Goal: Task Accomplishment & Management: Manage account settings

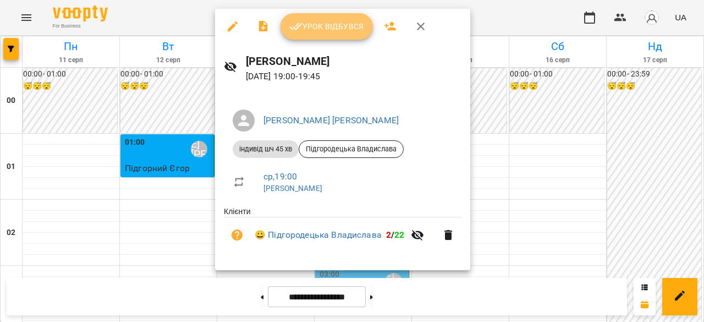
click at [344, 23] on span "Урок відбувся" at bounding box center [326, 26] width 75 height 13
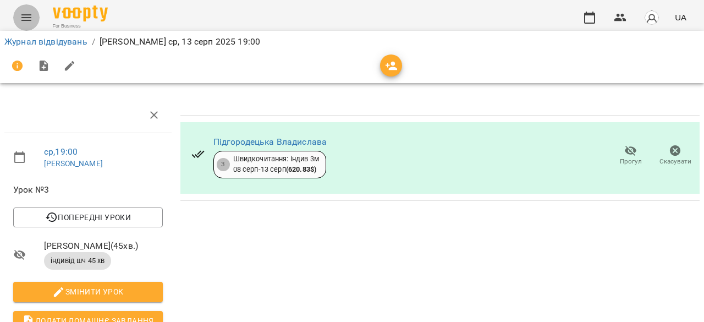
click at [29, 8] on button "Menu" at bounding box center [26, 17] width 26 height 26
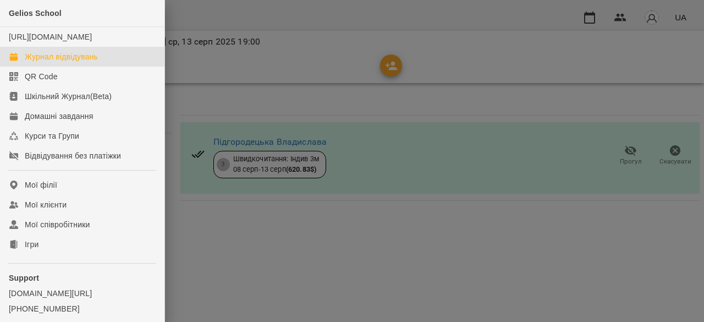
click at [47, 62] on div "Журнал відвідувань" at bounding box center [61, 56] width 73 height 11
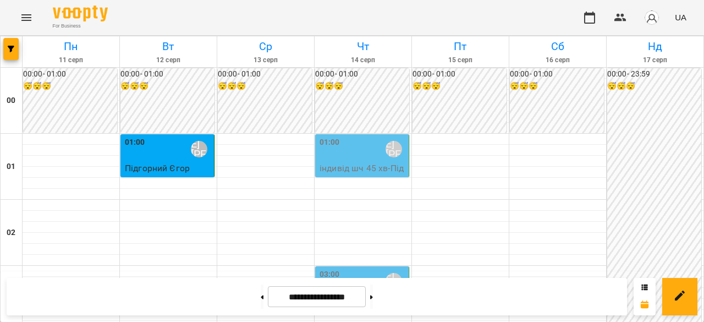
scroll to position [55, 0]
click at [341, 294] on p "індивід шч 45 [PERSON_NAME]" at bounding box center [362, 307] width 87 height 26
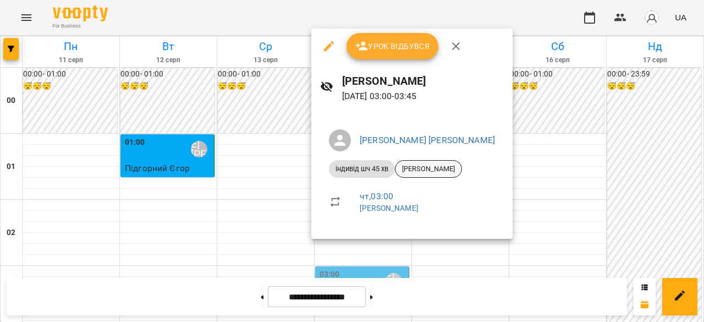
click at [417, 169] on span "[PERSON_NAME]" at bounding box center [428, 169] width 66 height 10
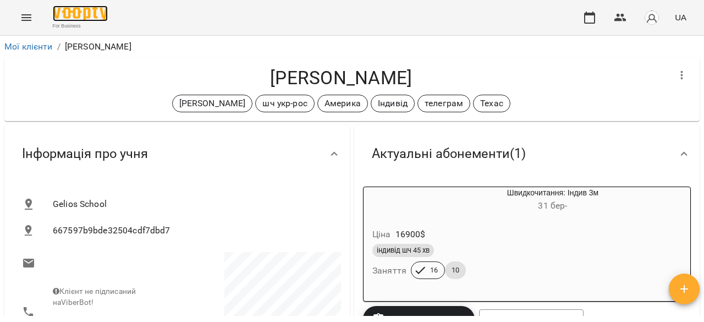
click at [58, 15] on img at bounding box center [80, 13] width 55 height 16
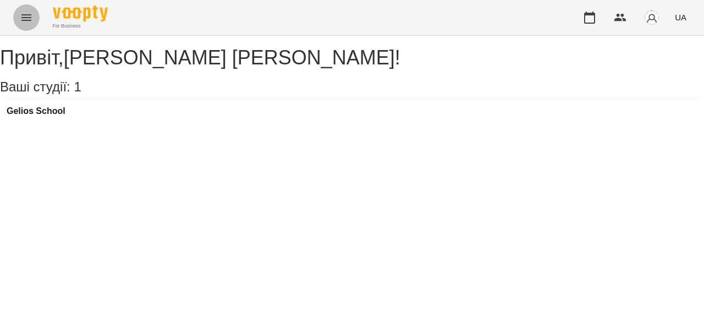
click at [26, 12] on icon "Menu" at bounding box center [26, 17] width 13 height 13
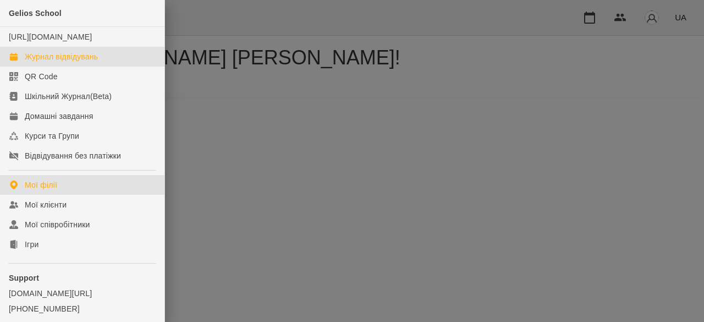
click at [46, 62] on div "Журнал відвідувань" at bounding box center [61, 56] width 73 height 11
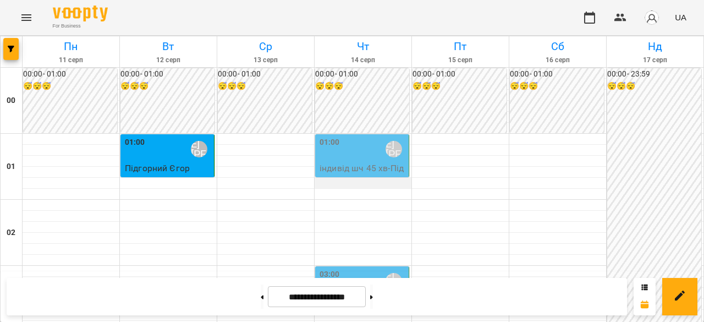
scroll to position [55, 0]
click at [363, 268] on div "03:00 [PERSON_NAME] [PERSON_NAME]" at bounding box center [362, 280] width 87 height 25
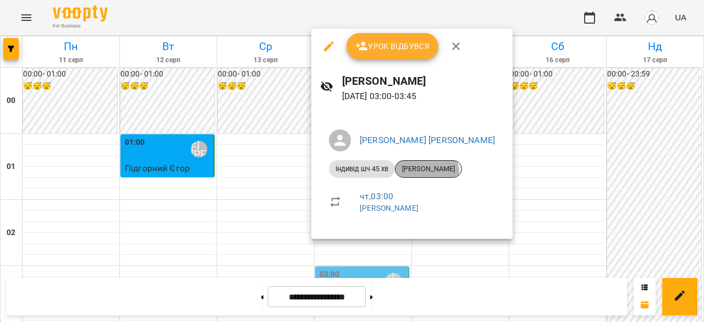
click at [424, 173] on span "[PERSON_NAME]" at bounding box center [428, 169] width 66 height 10
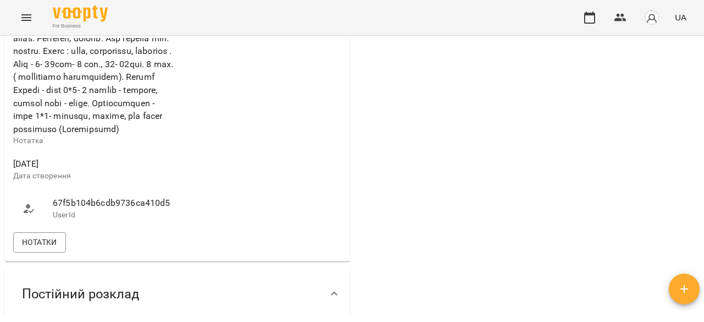
scroll to position [715, 0]
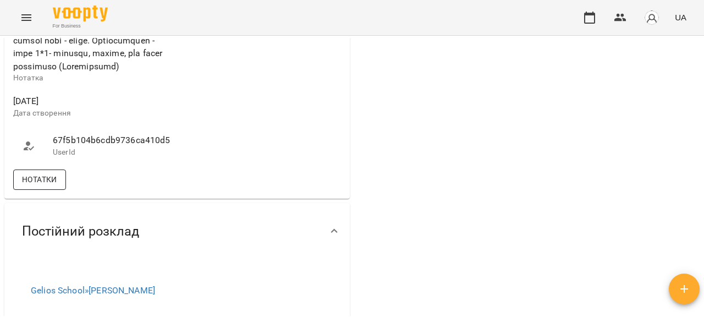
click at [56, 186] on span "Нотатки" at bounding box center [39, 179] width 35 height 13
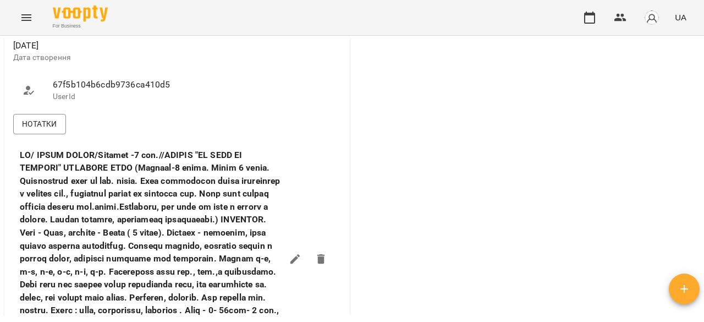
scroll to position [770, 0]
